Goal: Navigation & Orientation: Find specific page/section

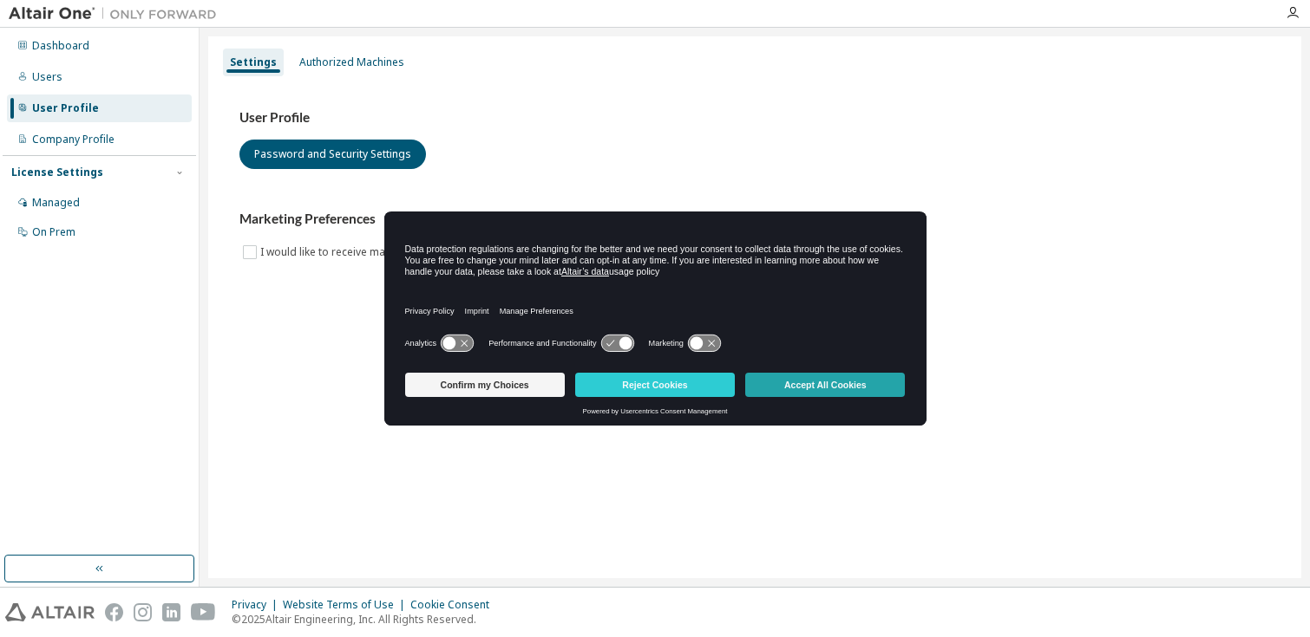
click at [851, 379] on button "Accept All Cookies" at bounding box center [825, 385] width 160 height 24
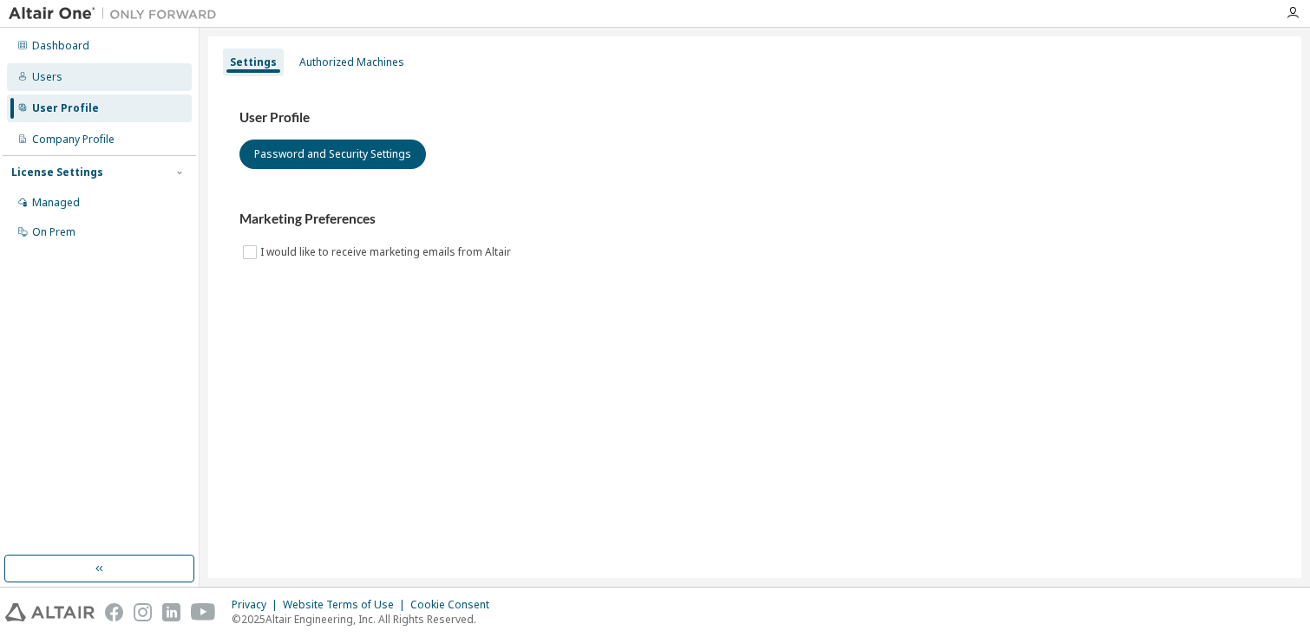
click at [80, 70] on div "Users" at bounding box center [99, 77] width 185 height 28
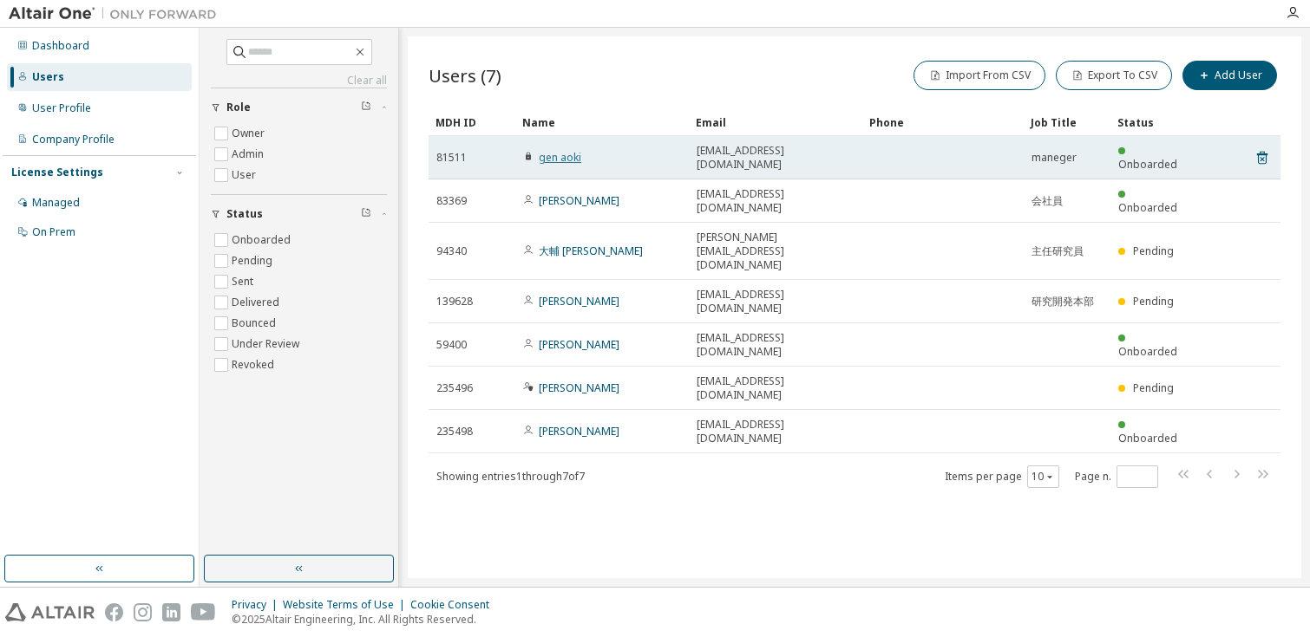
click at [558, 151] on link "gen aoki" at bounding box center [560, 157] width 42 height 15
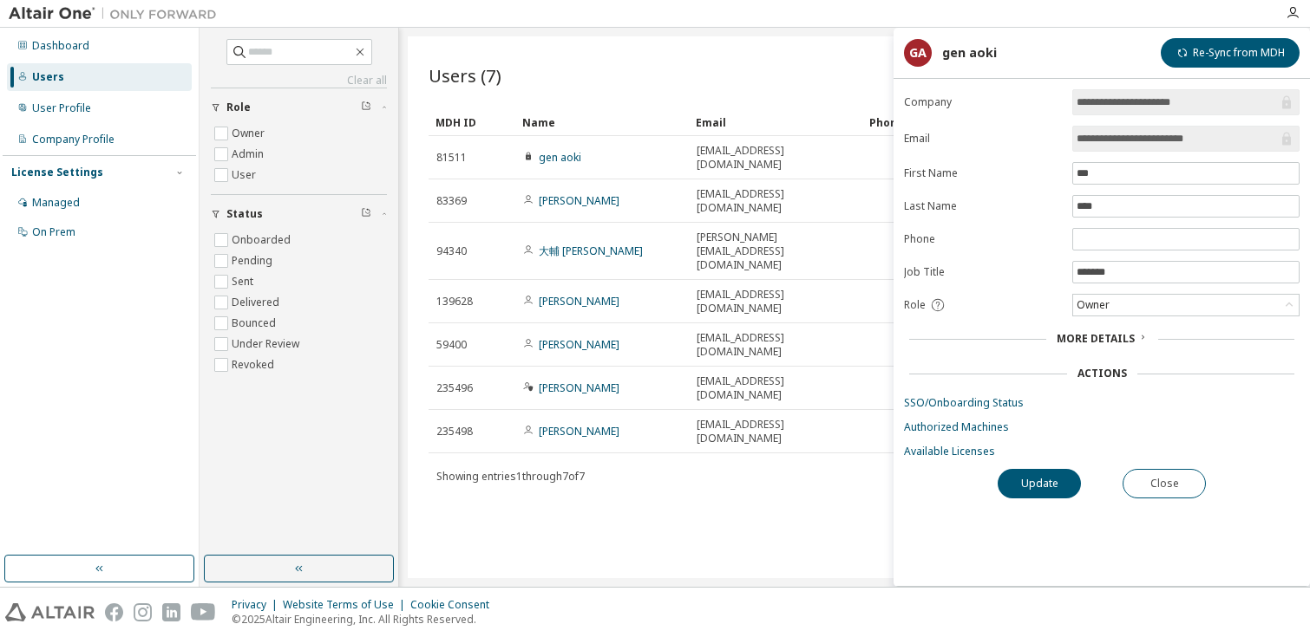
click at [1115, 340] on span "More Details" at bounding box center [1095, 338] width 78 height 15
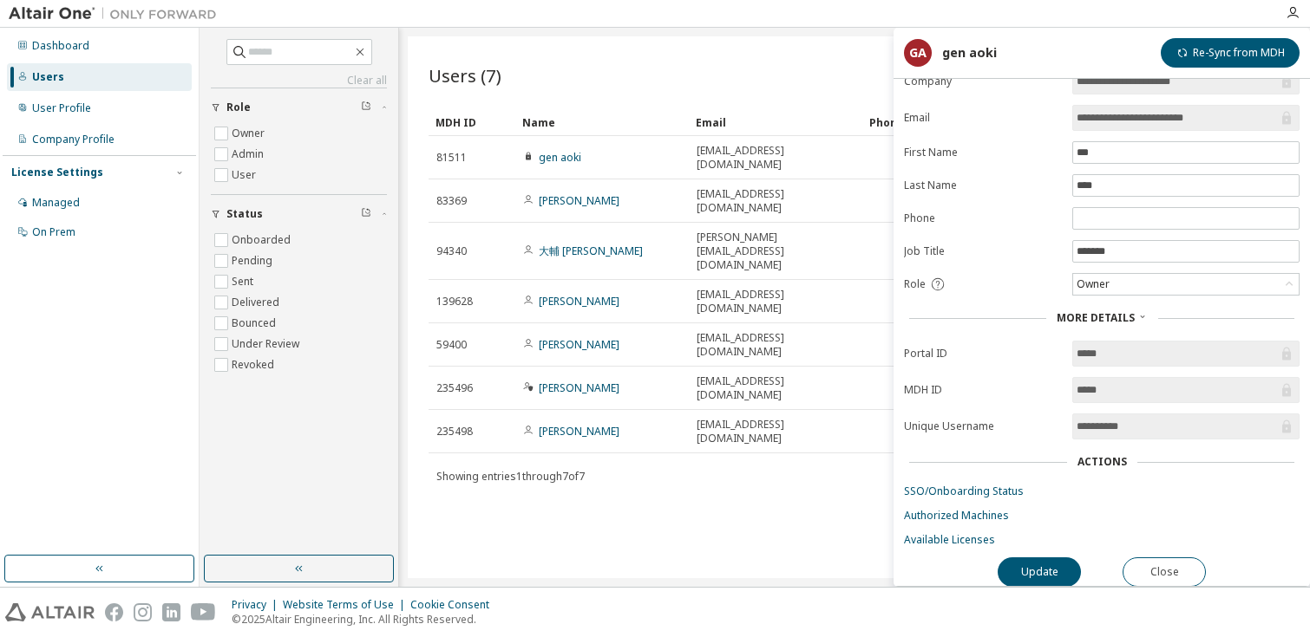
scroll to position [30, 0]
click at [1189, 571] on button "Close" at bounding box center [1163, 571] width 83 height 29
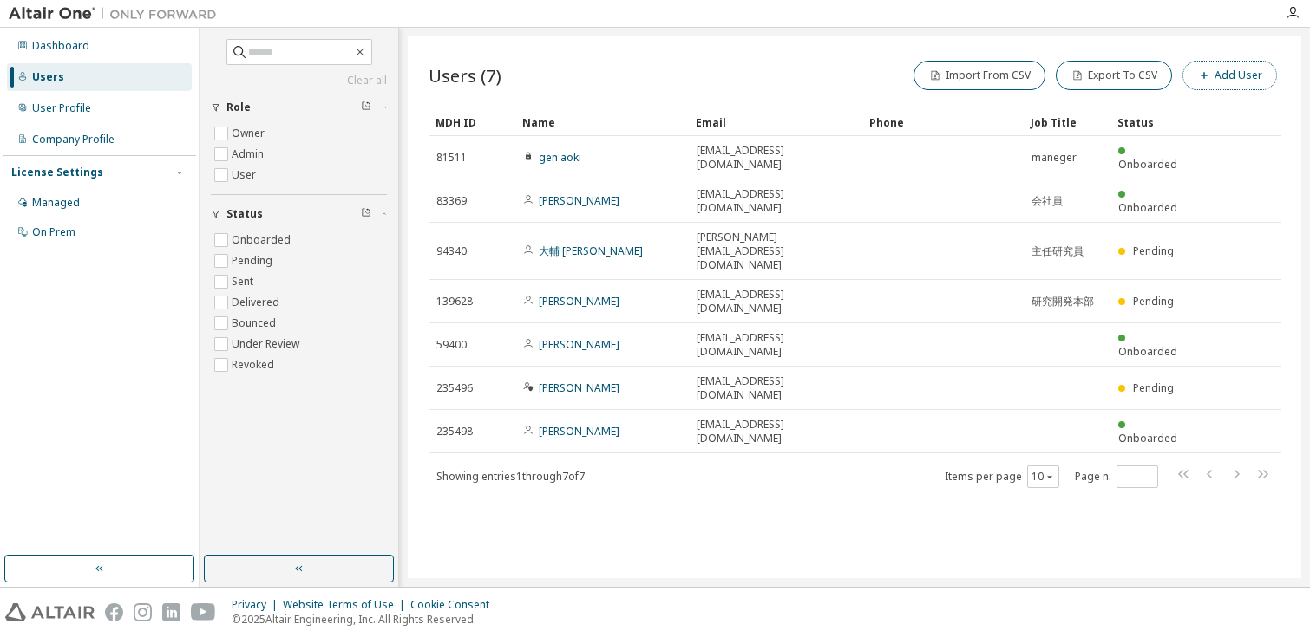
click at [1233, 75] on button "Add User" at bounding box center [1229, 75] width 95 height 29
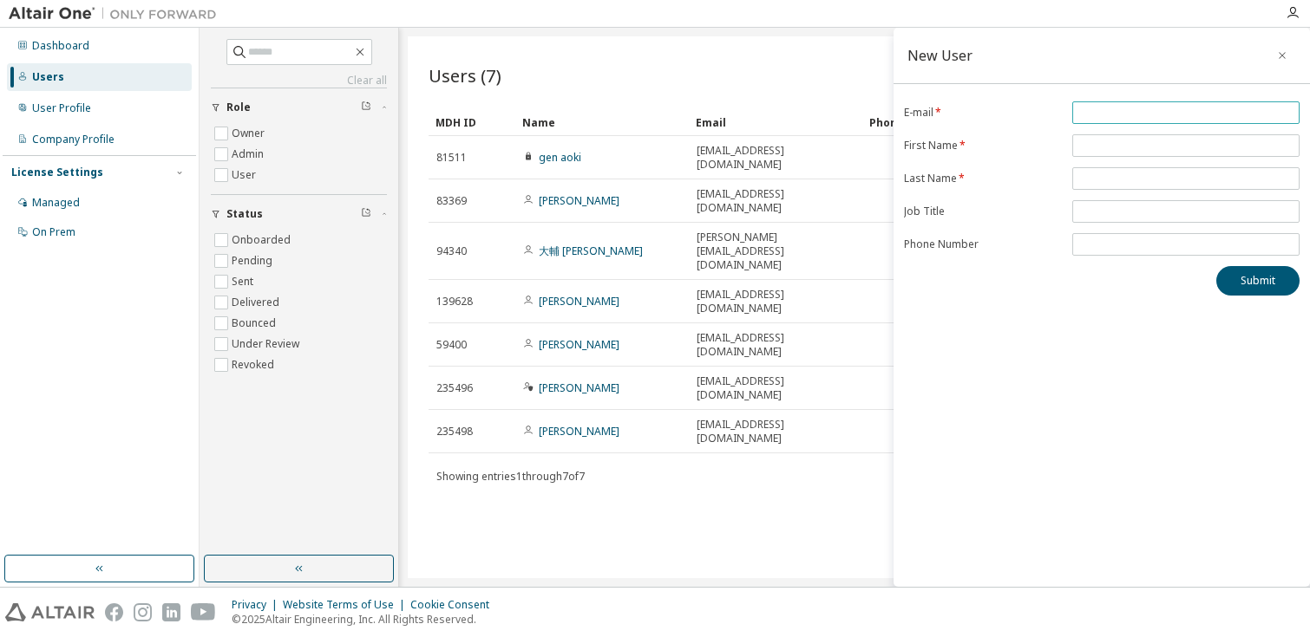
click at [1180, 116] on input "email" at bounding box center [1185, 113] width 219 height 14
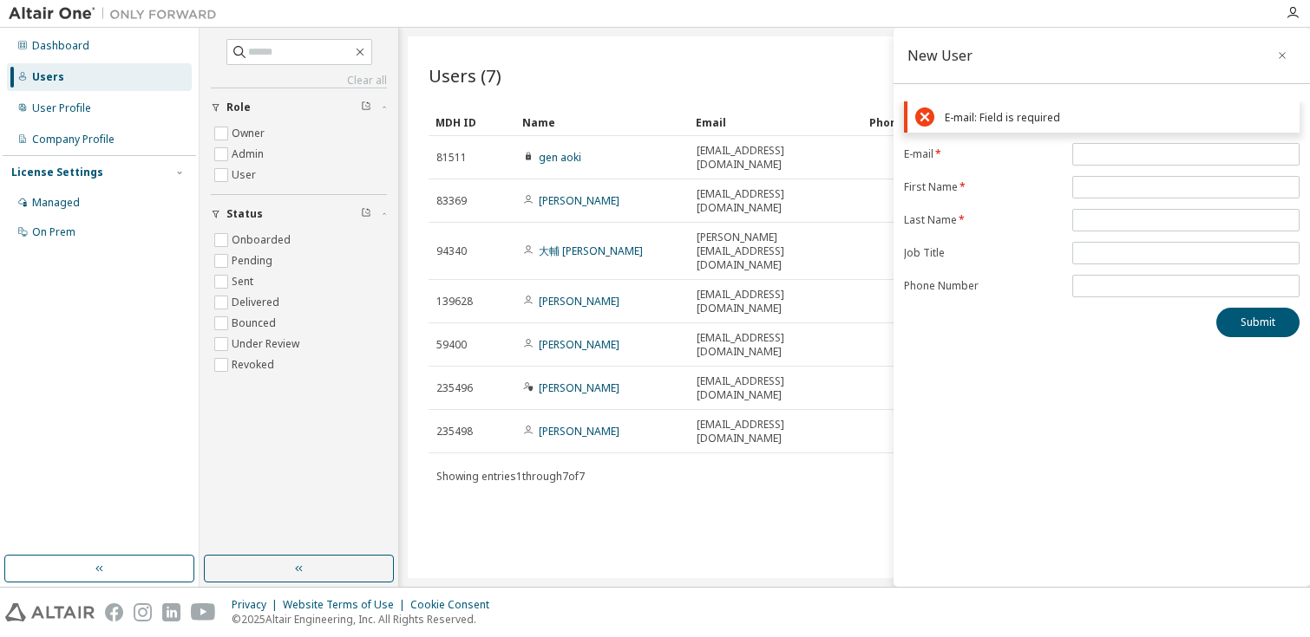
click at [977, 382] on div "New User E-mail: Field is required E-mail * First Name * Last Name * Job Title …" at bounding box center [1101, 307] width 416 height 559
click at [1278, 52] on icon "button" at bounding box center [1282, 56] width 12 height 14
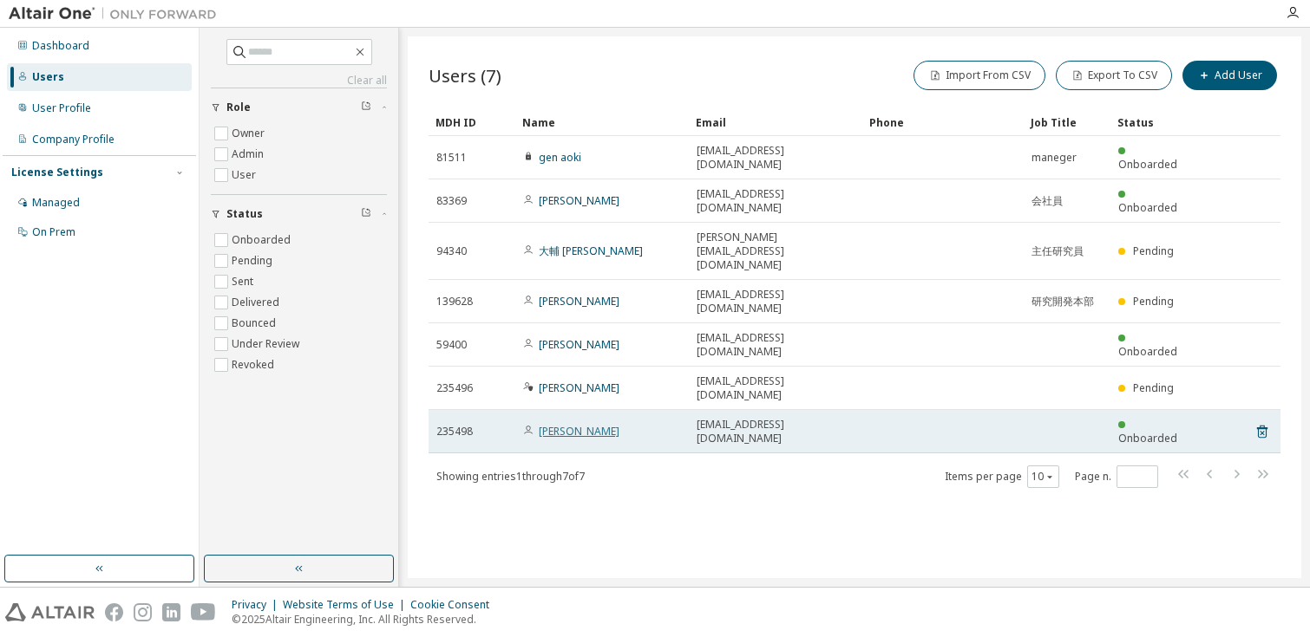
click at [579, 424] on link "Shohei Seino" at bounding box center [579, 431] width 81 height 15
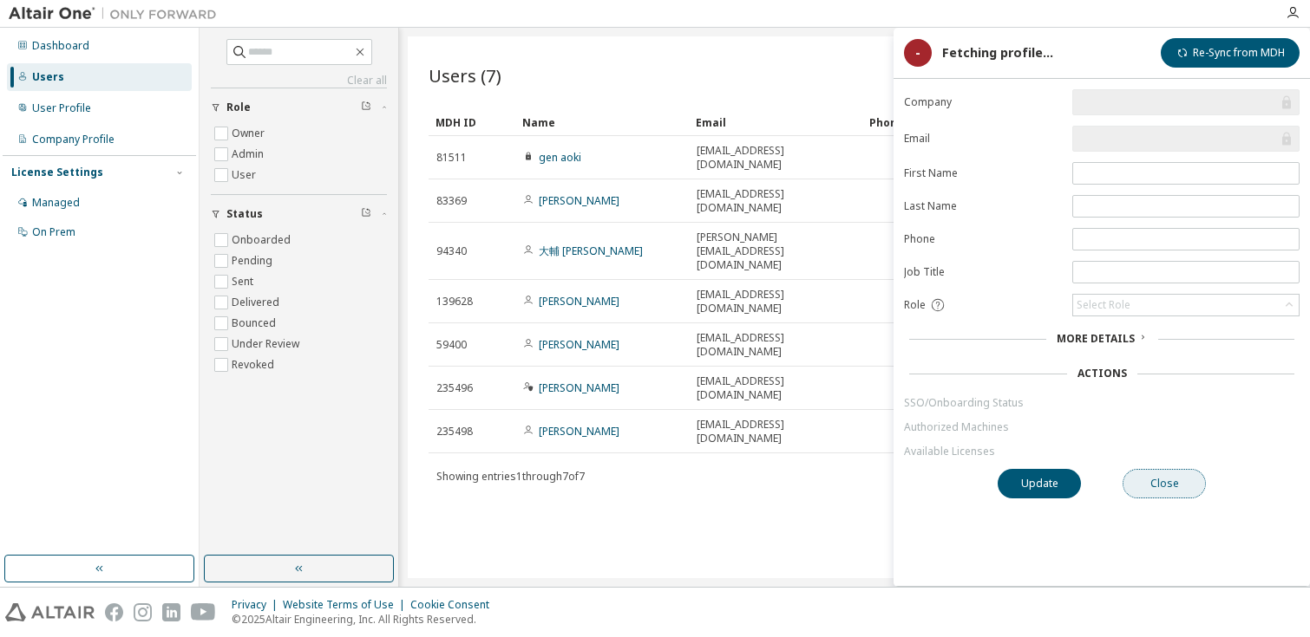
click at [1169, 480] on button "Close" at bounding box center [1163, 483] width 83 height 29
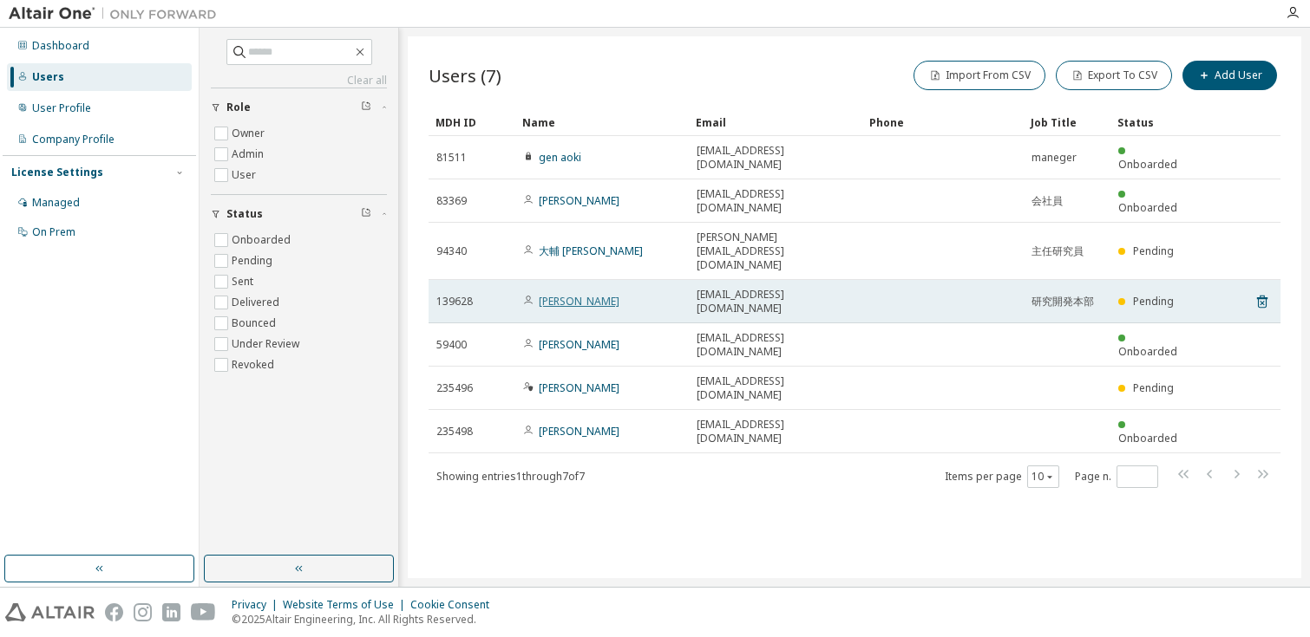
click at [565, 294] on link "堀尾 紫野" at bounding box center [579, 301] width 81 height 15
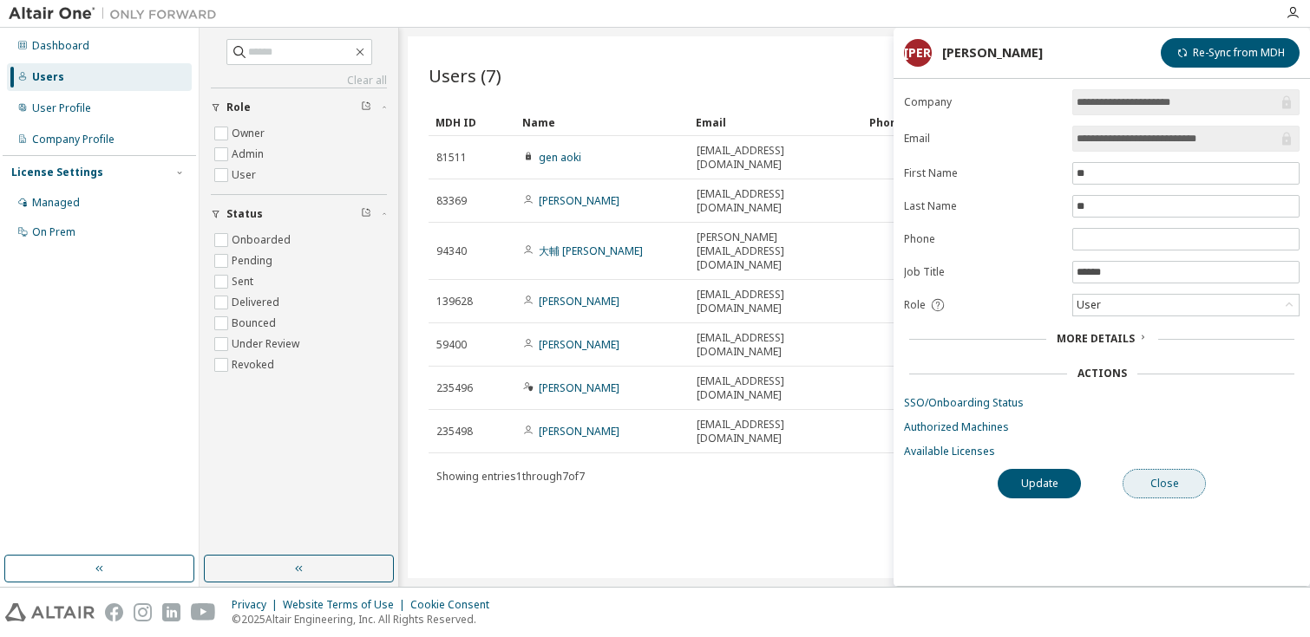
click at [1167, 485] on button "Close" at bounding box center [1163, 483] width 83 height 29
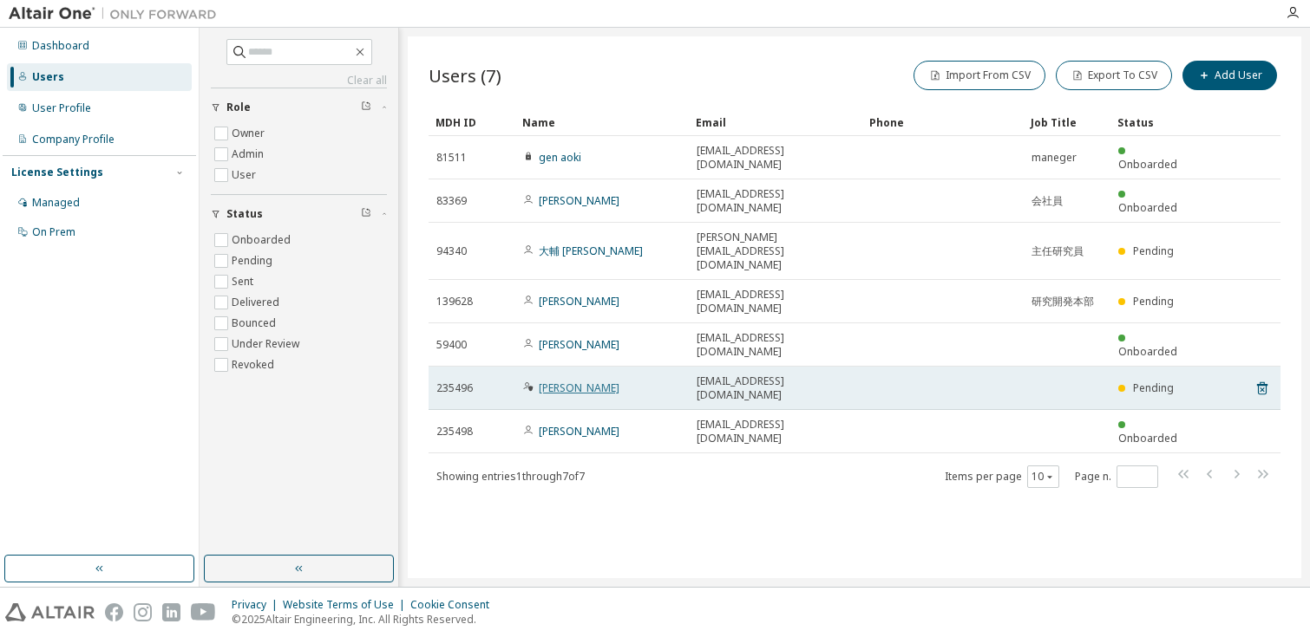
click at [584, 381] on link "Akio Nishihara" at bounding box center [579, 388] width 81 height 15
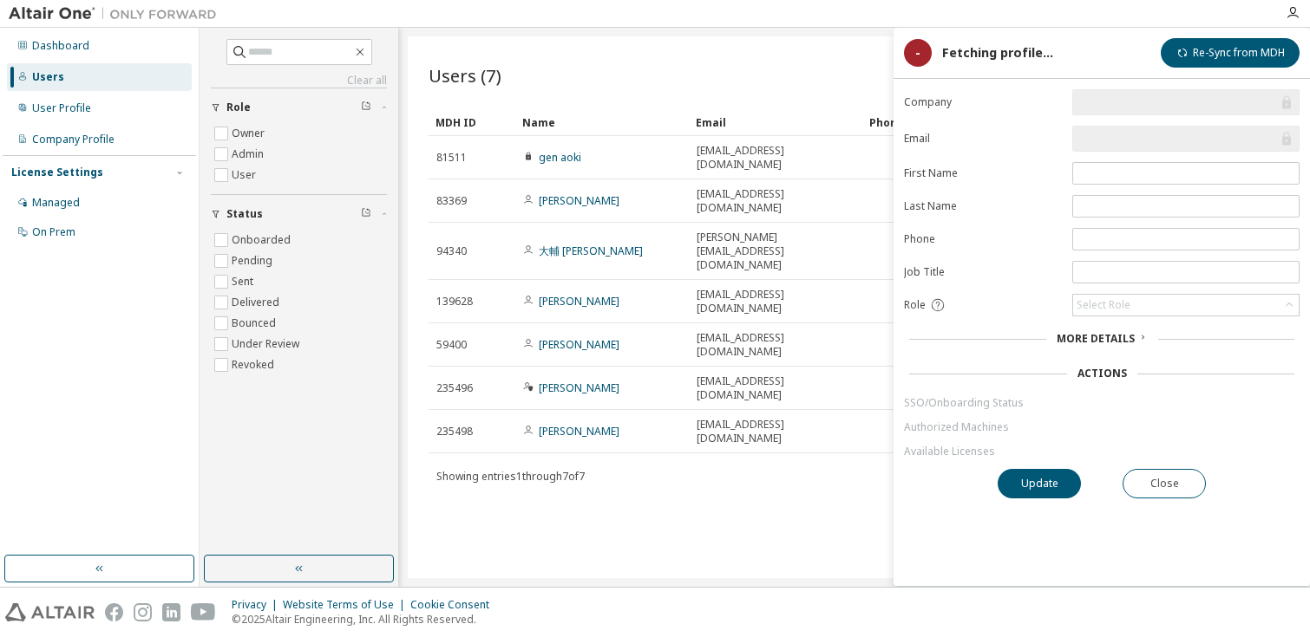
click at [1101, 337] on span "More Details" at bounding box center [1095, 338] width 78 height 15
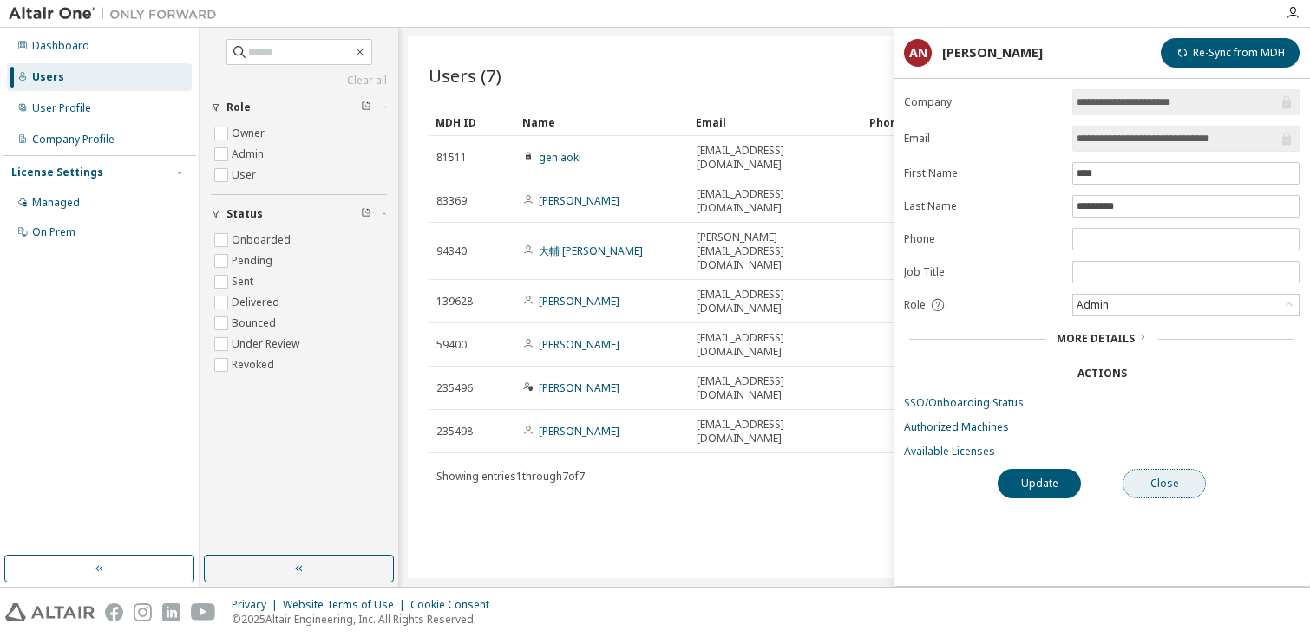
click at [1147, 479] on button "Close" at bounding box center [1163, 483] width 83 height 29
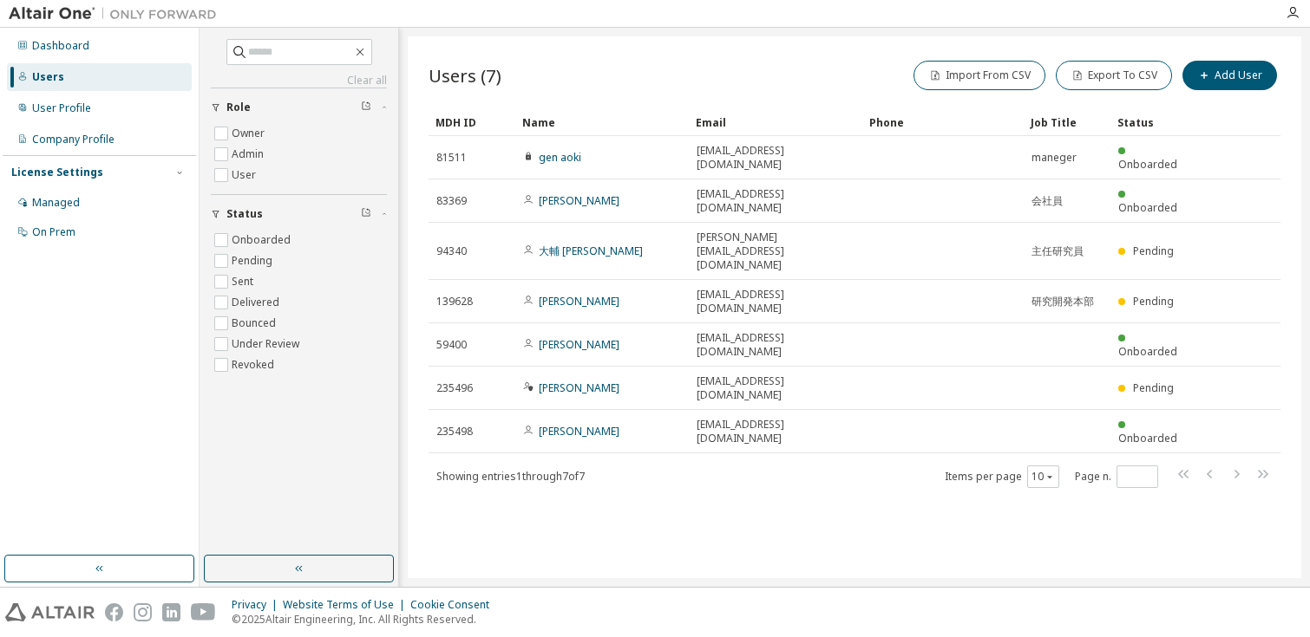
click at [767, 493] on div "Users (7) Import From CSV Export To CSV Add User Clear Load Save Save As Field …" at bounding box center [854, 307] width 893 height 542
click at [63, 113] on div "User Profile" at bounding box center [61, 108] width 59 height 14
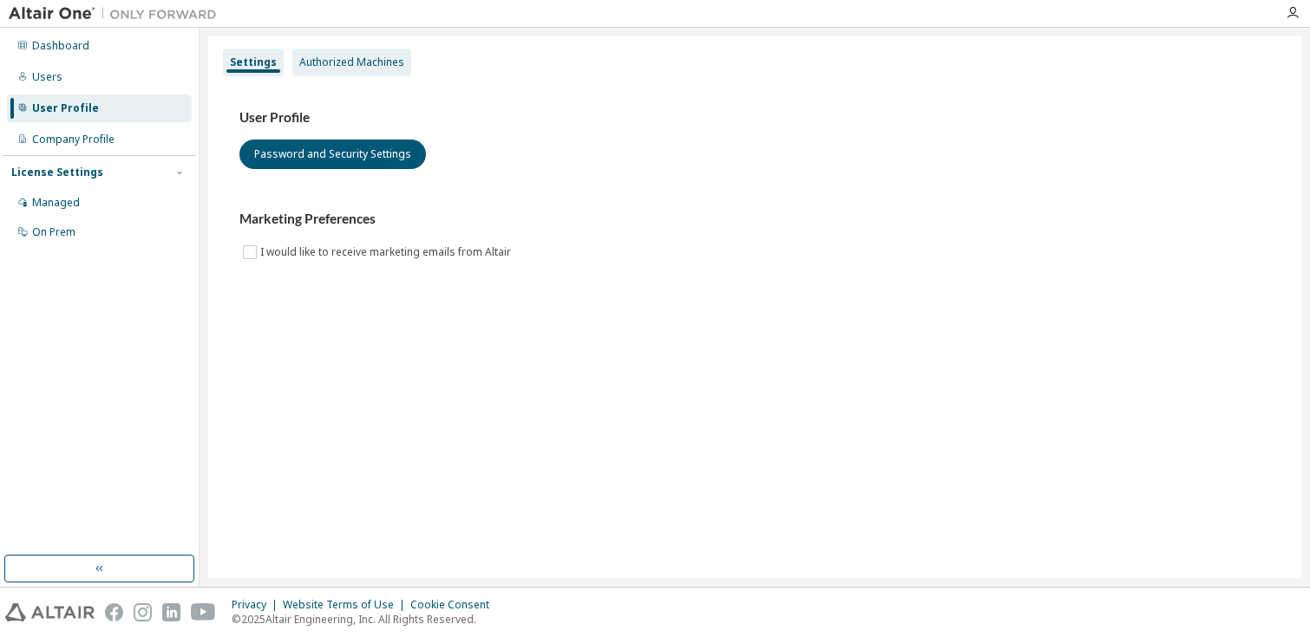
click at [364, 62] on div "Authorized Machines" at bounding box center [351, 63] width 105 height 14
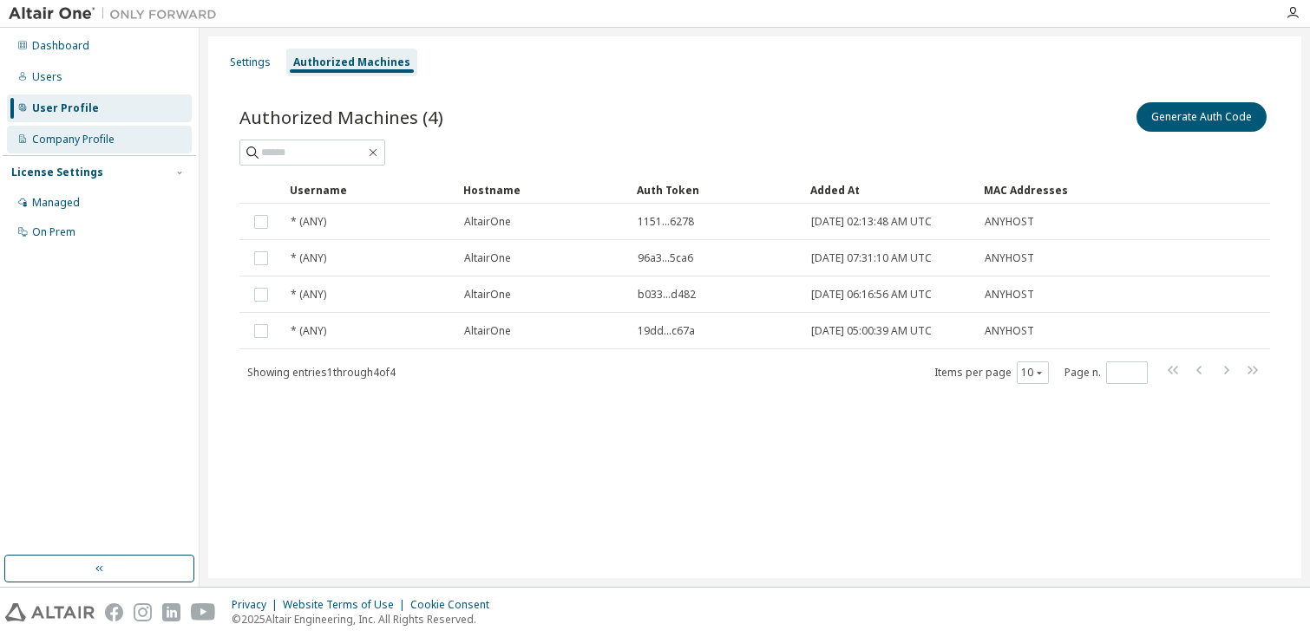
click at [75, 143] on div "Company Profile" at bounding box center [73, 140] width 82 height 14
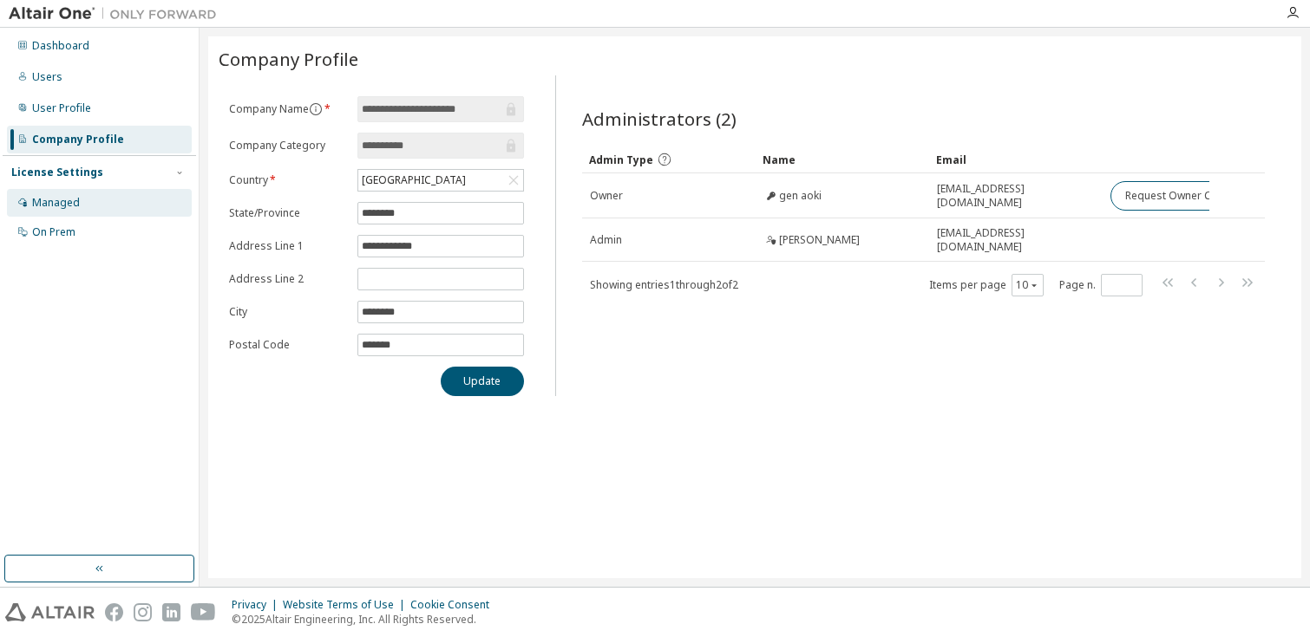
click at [69, 208] on div "Managed" at bounding box center [56, 203] width 48 height 14
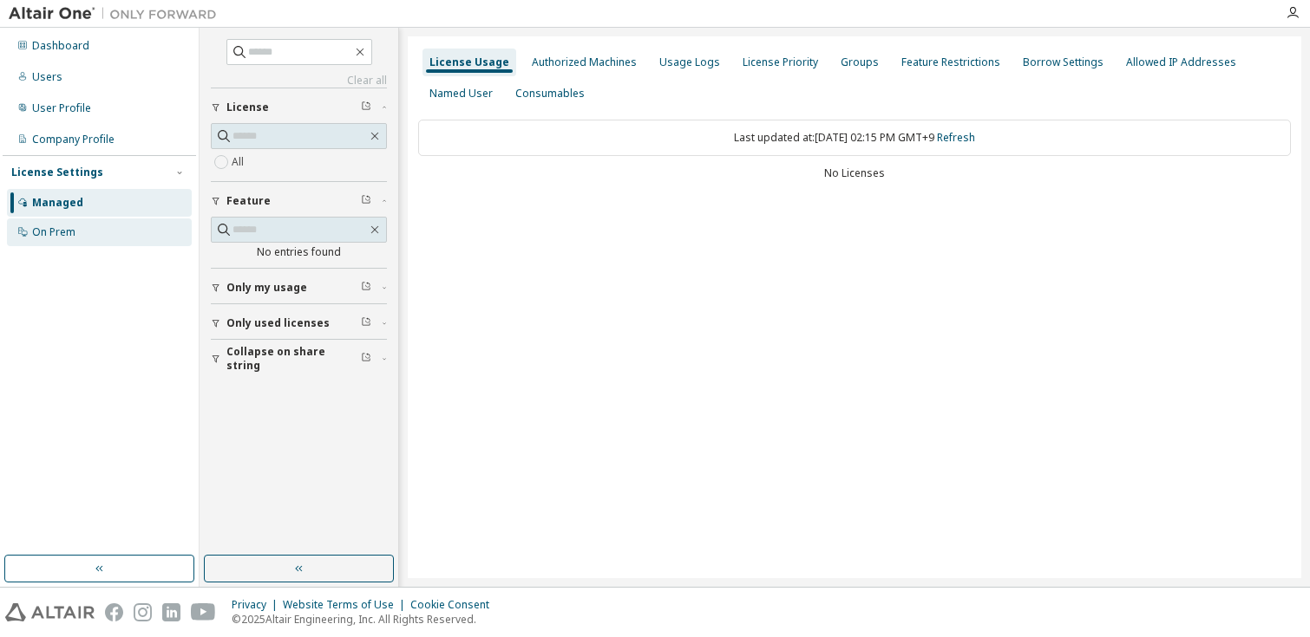
click at [65, 234] on div "On Prem" at bounding box center [53, 232] width 43 height 14
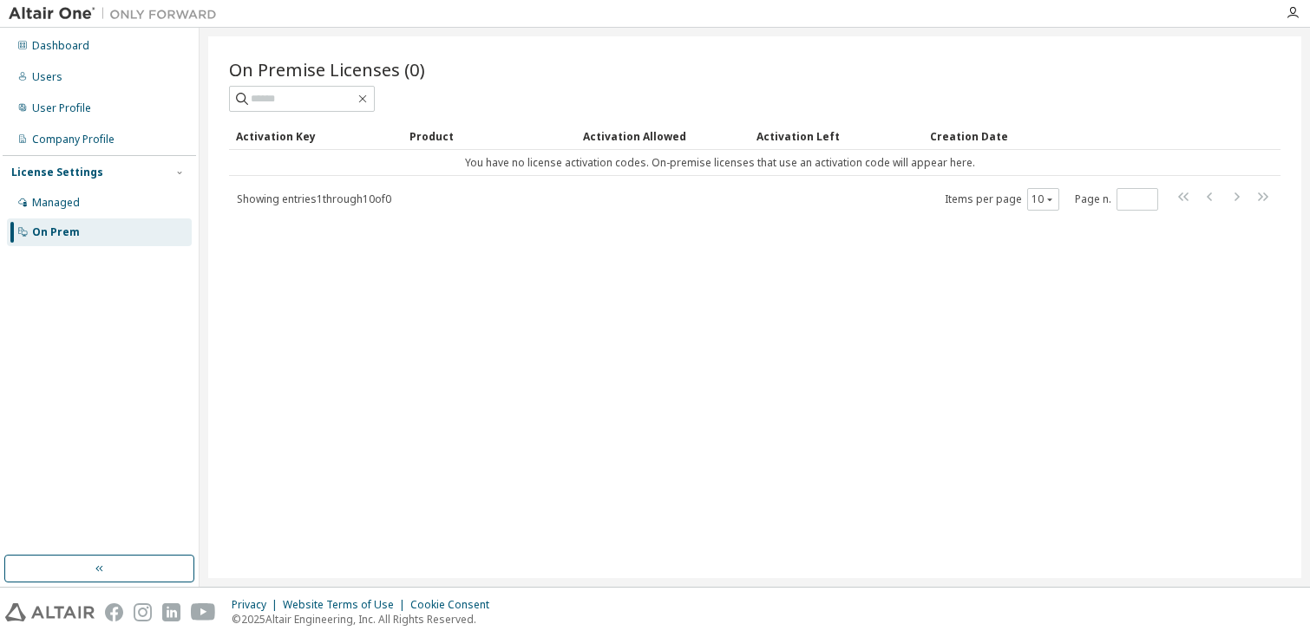
click at [55, 10] on img at bounding box center [117, 13] width 217 height 17
click at [68, 53] on div "Dashboard" at bounding box center [99, 46] width 185 height 28
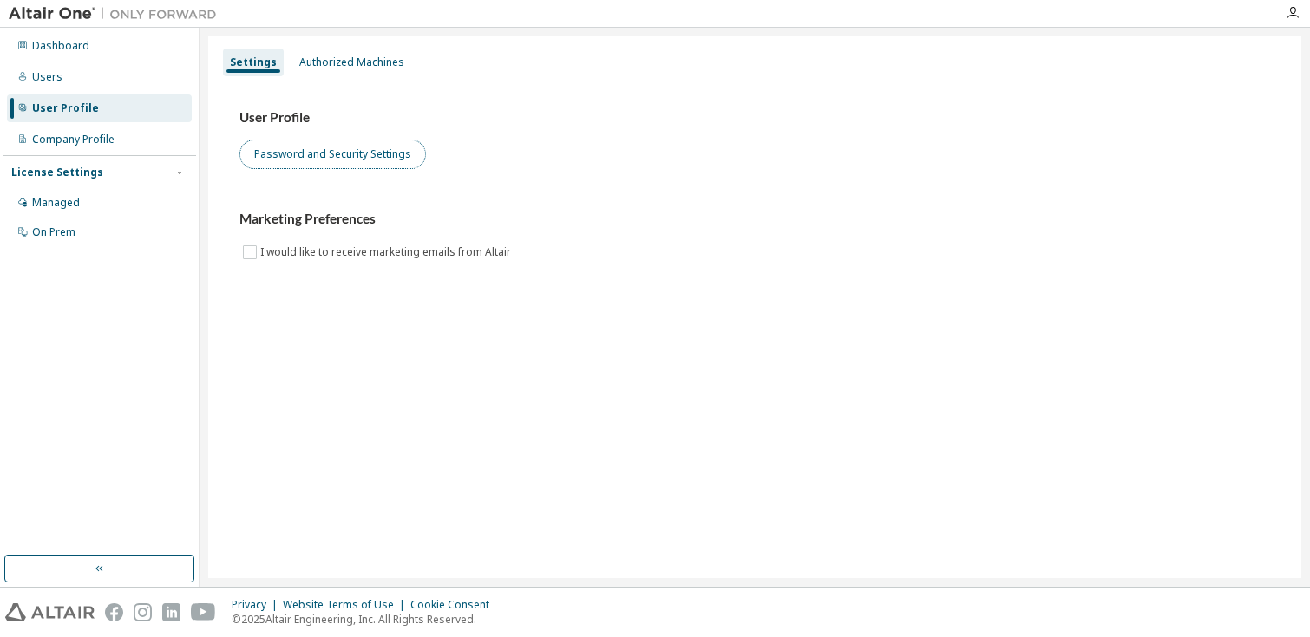
click at [396, 157] on button "Password and Security Settings" at bounding box center [332, 154] width 186 height 29
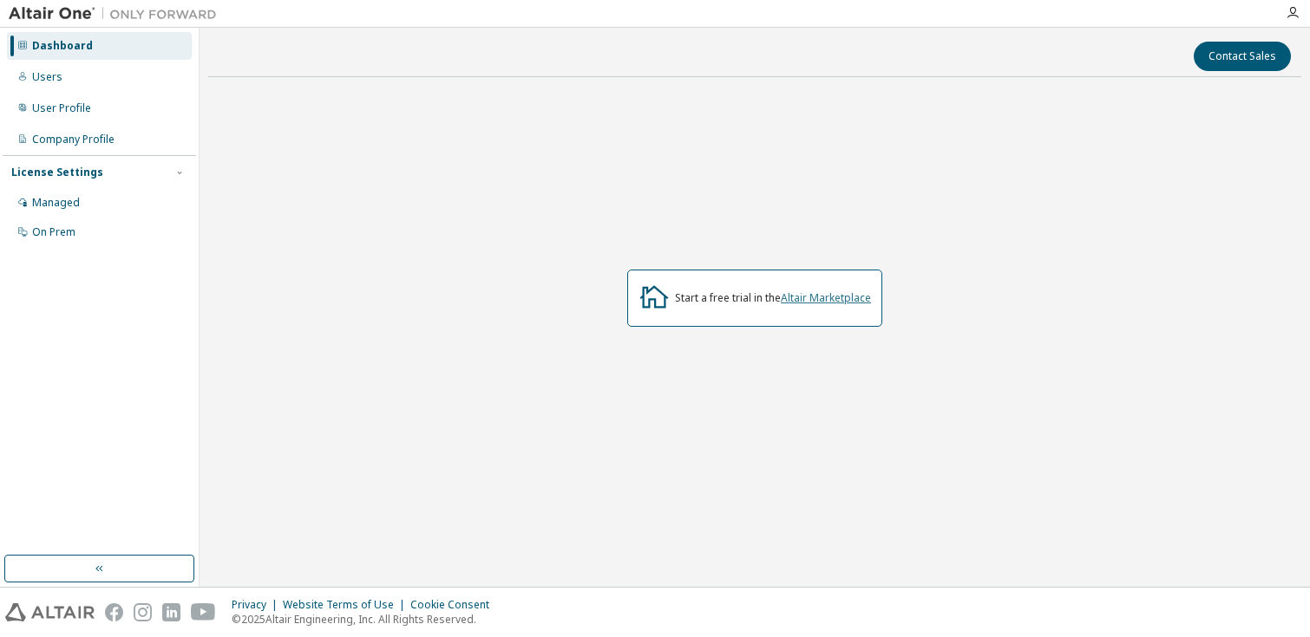
click at [844, 299] on link "Altair Marketplace" at bounding box center [826, 298] width 90 height 15
